Goal: Task Accomplishment & Management: Use online tool/utility

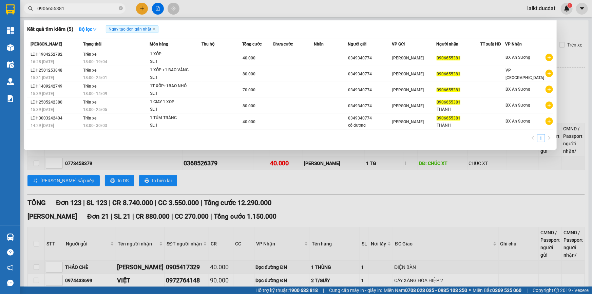
drag, startPoint x: 0, startPoint y: 0, endPoint x: 18, endPoint y: 8, distance: 19.6
click at [18, 8] on section "Kết quả tìm kiếm ( 5 ) Bộ lọc Ngày tạo đơn gần nhất Mã ĐH Trạng thái Món hàng T…" at bounding box center [296, 147] width 592 height 294
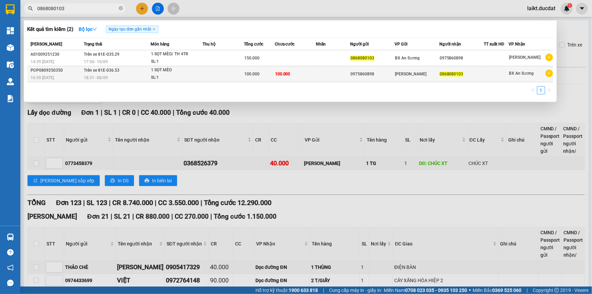
type input "0868080103"
click at [169, 74] on div "SL: 1" at bounding box center [176, 77] width 51 height 7
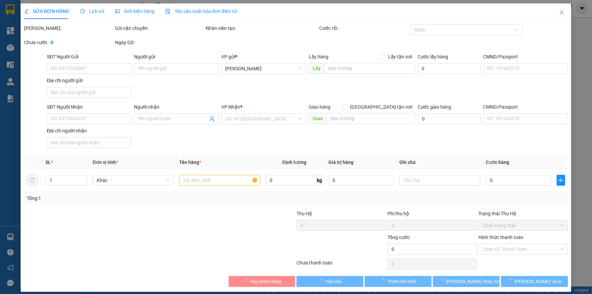
type input "0975860898"
type input "0868080103"
type input "100.000"
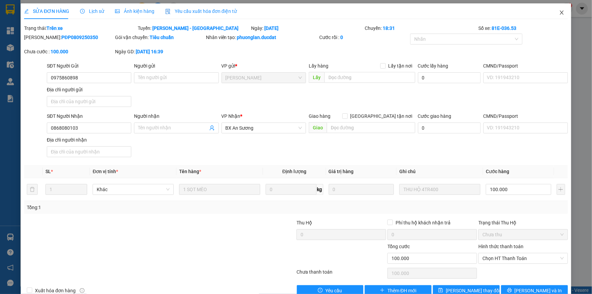
click at [559, 13] on span "Close" at bounding box center [561, 12] width 19 height 19
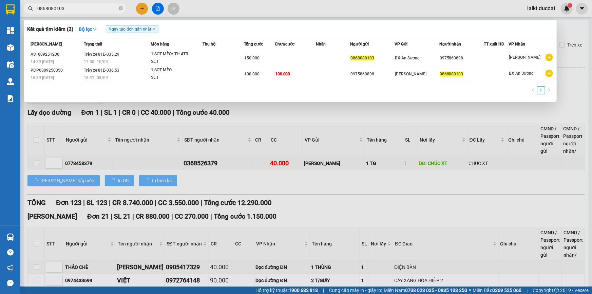
click at [81, 8] on input "0868080103" at bounding box center [77, 8] width 80 height 7
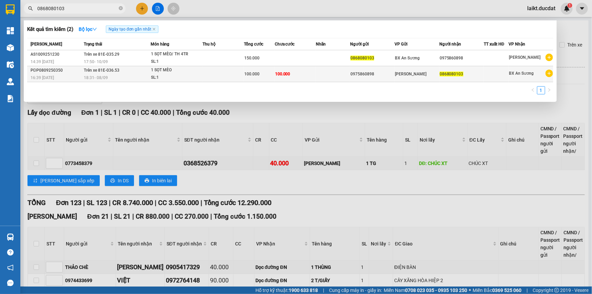
click at [159, 73] on div "1 SỌT MÈO" at bounding box center [176, 69] width 51 height 7
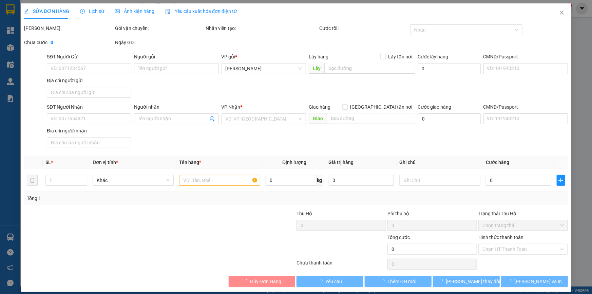
type input "0975860898"
type input "0868080103"
type input "100.000"
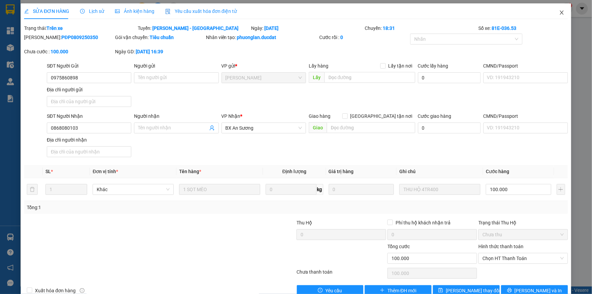
click at [559, 12] on icon "close" at bounding box center [561, 12] width 5 height 5
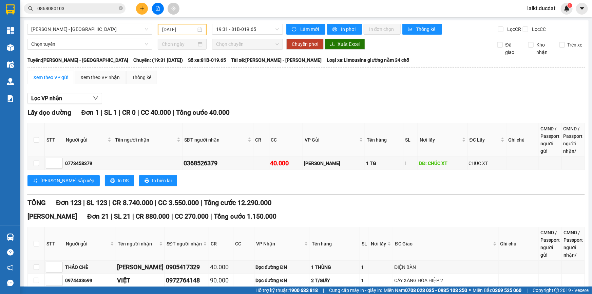
click at [69, 6] on input "0868080103" at bounding box center [77, 8] width 80 height 7
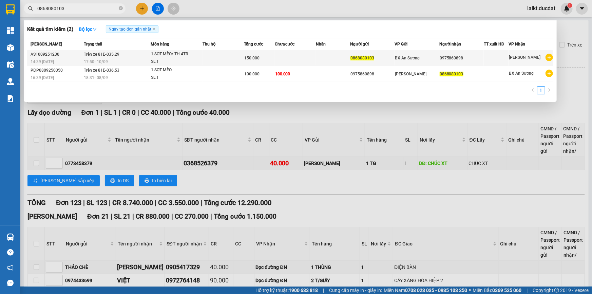
click at [140, 57] on td "Trên xe 81E-035.29 17:50 [DATE]" at bounding box center [116, 58] width 68 height 16
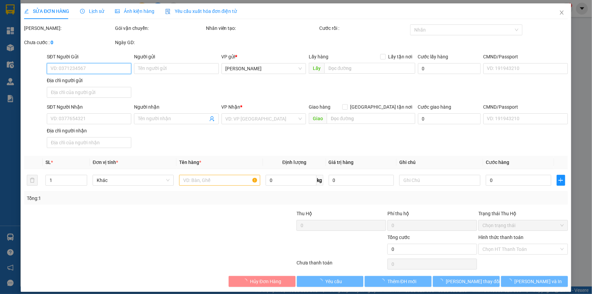
type input "0868080103"
type input "0975860898"
type input "150.000"
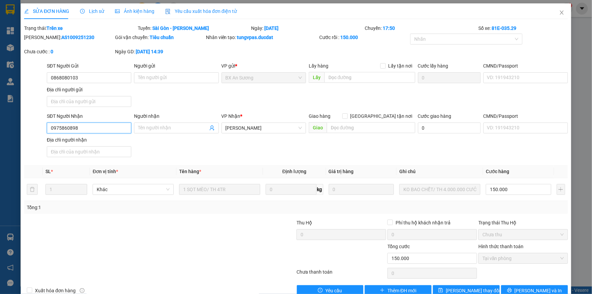
click at [90, 130] on input "0975860898" at bounding box center [89, 127] width 84 height 11
click at [85, 80] on input "0868080103" at bounding box center [89, 77] width 84 height 11
click at [87, 128] on input "0975860898" at bounding box center [89, 127] width 84 height 11
click at [559, 11] on icon "close" at bounding box center [561, 12] width 5 height 5
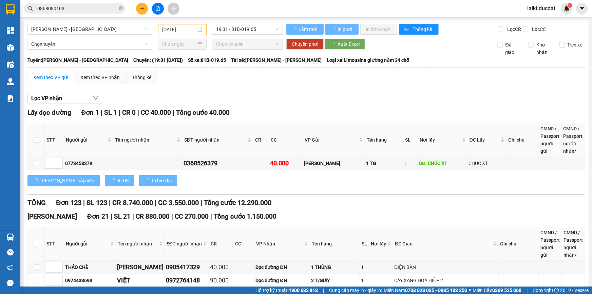
click at [70, 7] on input "0868080103" at bounding box center [77, 8] width 80 height 7
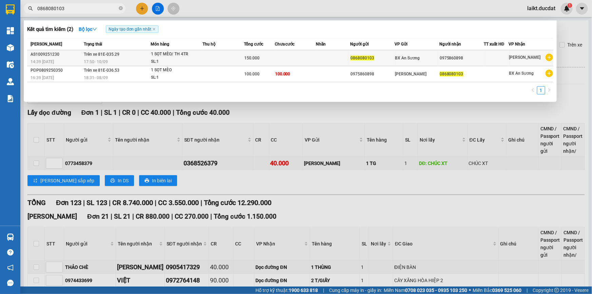
click at [166, 55] on div "1 SỌT MÈO/ TH 4TR" at bounding box center [176, 54] width 51 height 7
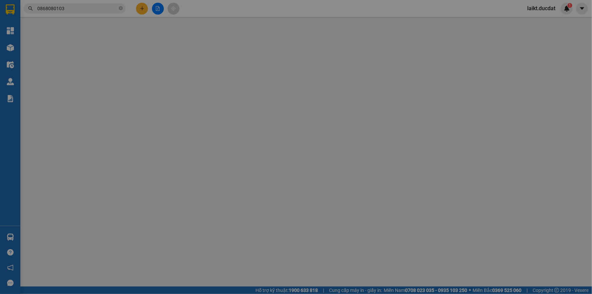
type input "0868080103"
type input "0975860898"
type input "150.000"
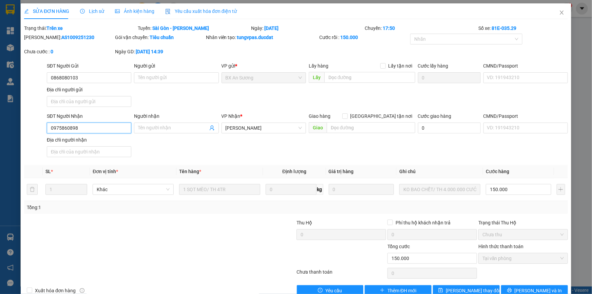
drag, startPoint x: 79, startPoint y: 129, endPoint x: 43, endPoint y: 127, distance: 36.0
click at [43, 127] on div "SĐT Người Nhận 0975860898 0975860898 Người nhận Tên người nhận VP Nhận * [PERSO…" at bounding box center [295, 135] width 545 height 47
